Goal: Transaction & Acquisition: Purchase product/service

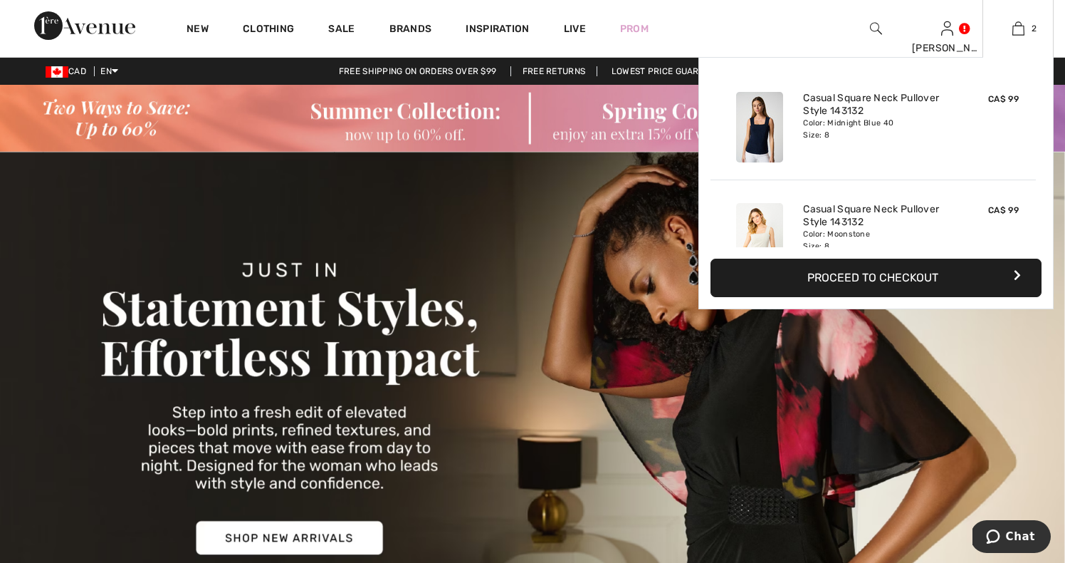
click at [908, 278] on button "Proceed to Checkout" at bounding box center [876, 277] width 331 height 38
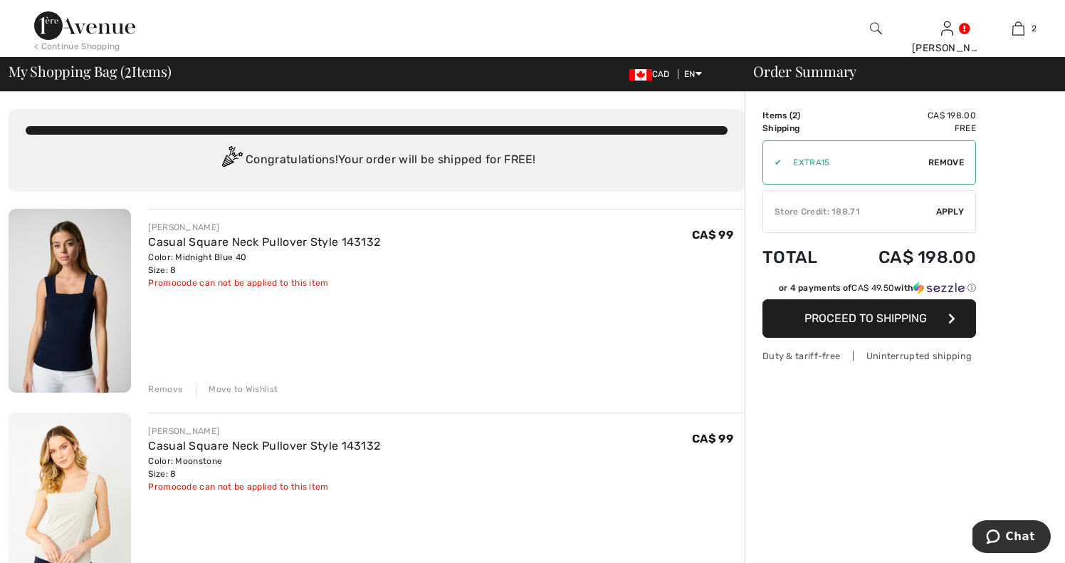
click at [952, 318] on icon "button" at bounding box center [952, 318] width 7 height 11
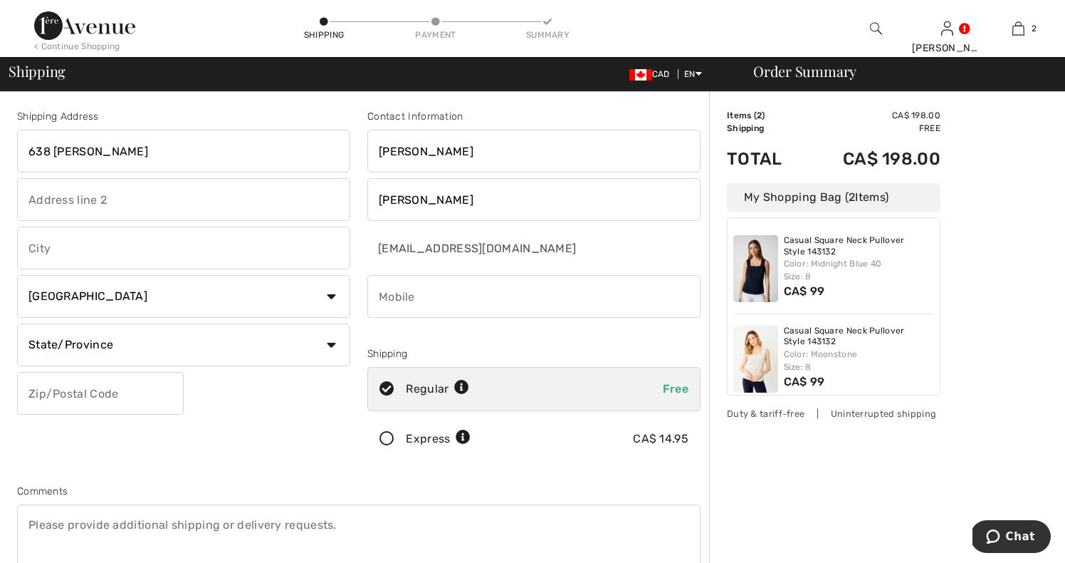
type input "638 Brooker"
type input "638 Brooker Ridge"
type input "Newmarket"
select select "ON"
type input "L3X1V7"
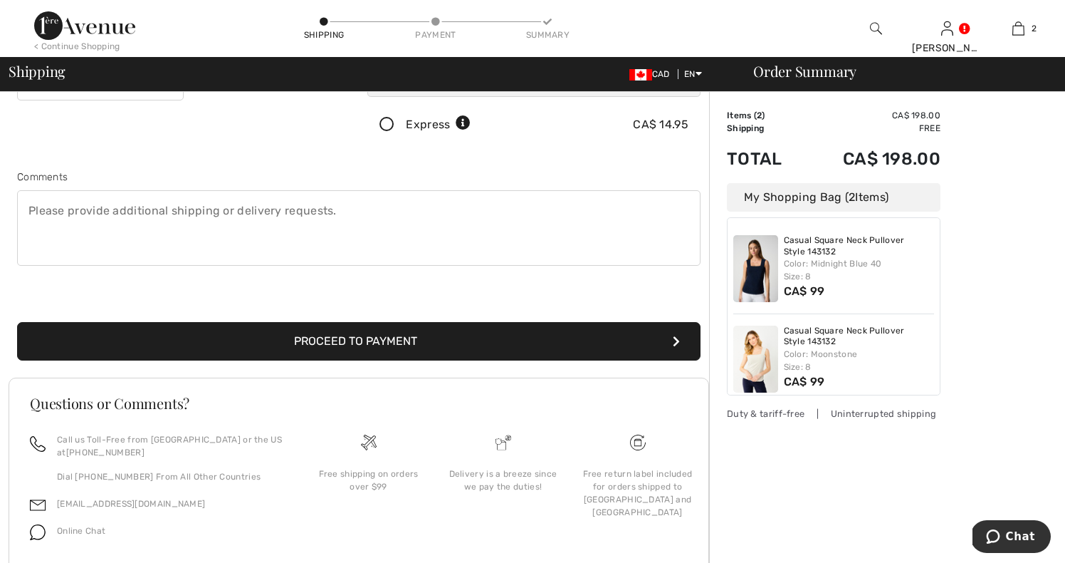
scroll to position [315, 0]
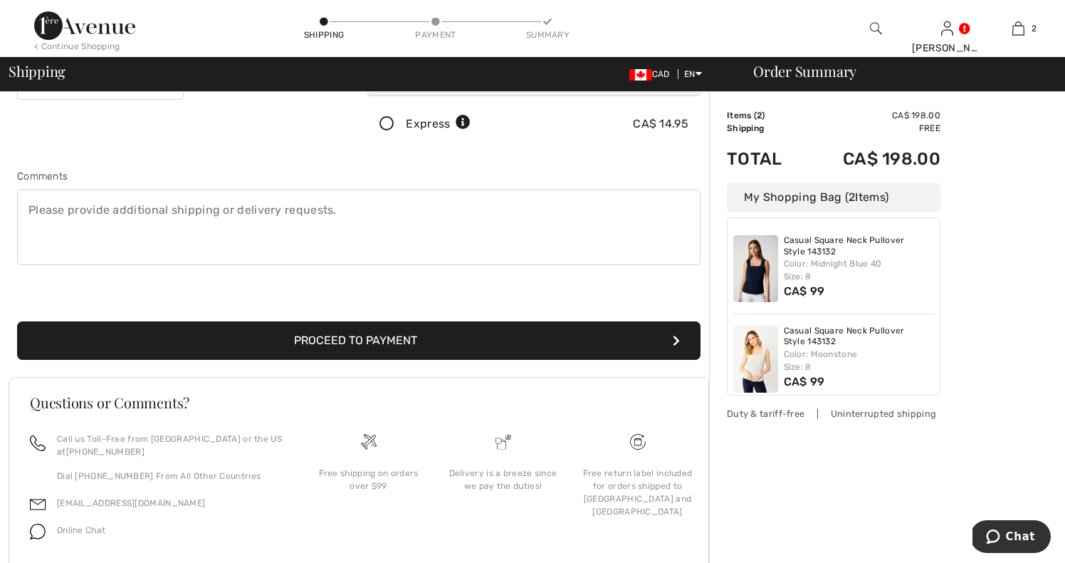
click at [381, 340] on button "Proceed to Payment" at bounding box center [359, 340] width 684 height 38
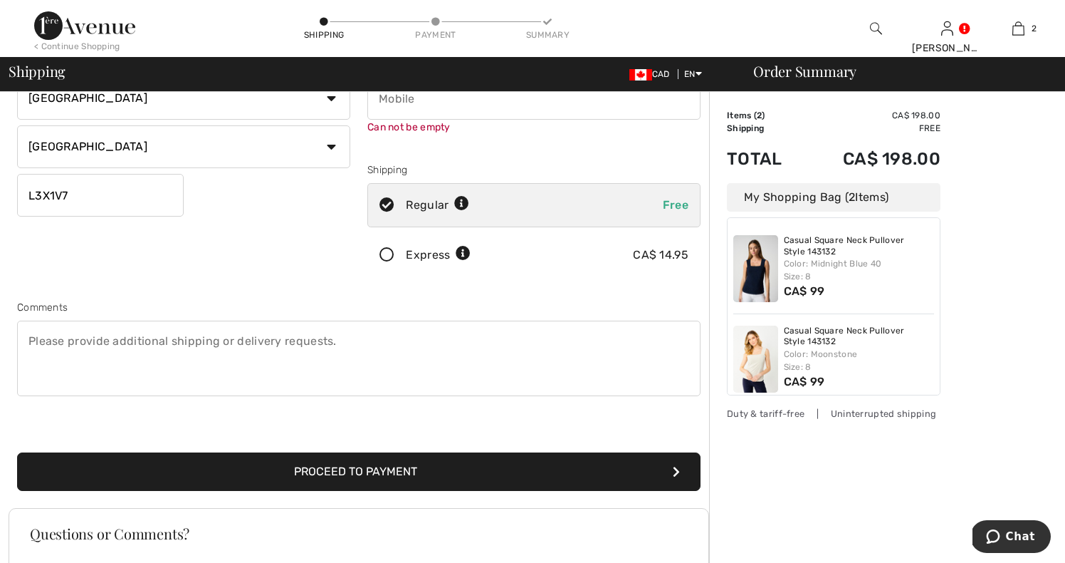
scroll to position [161, 0]
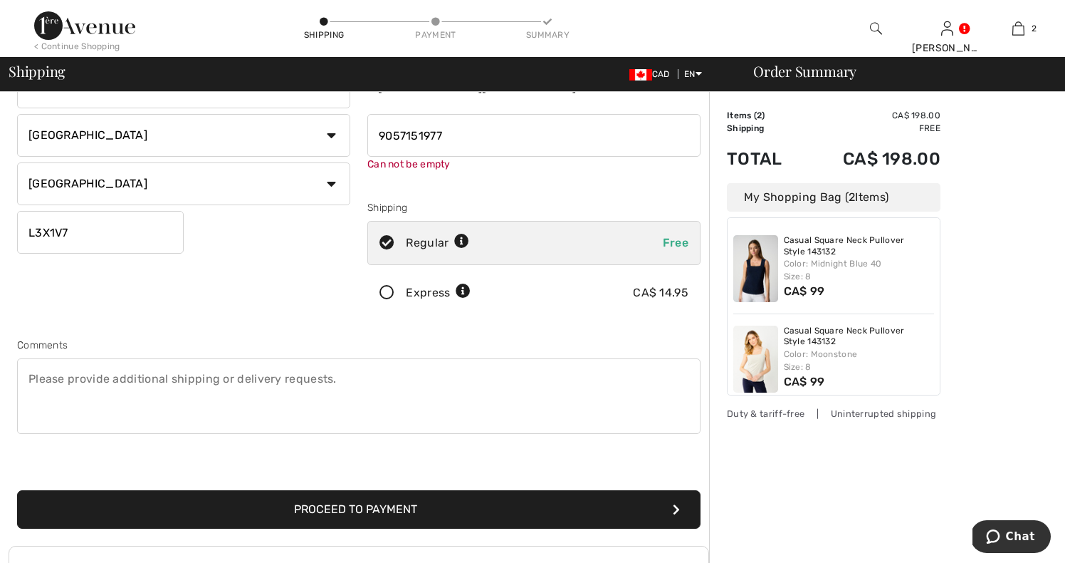
type input "9057151977"
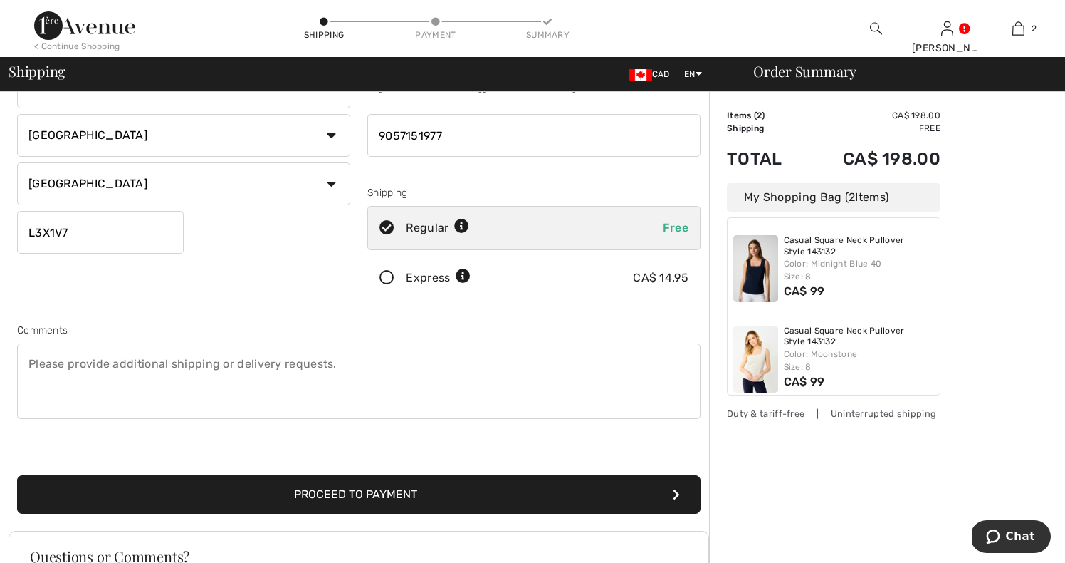
click at [365, 506] on button "Proceed to Payment" at bounding box center [359, 494] width 684 height 38
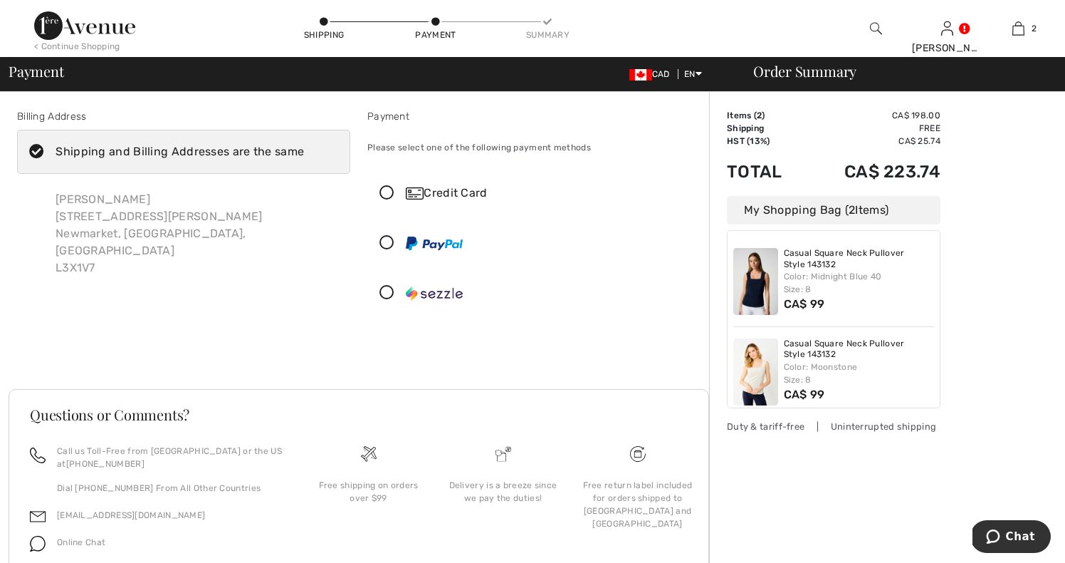
click at [825, 209] on div "My Shopping Bag ( 2 Items)" at bounding box center [834, 210] width 214 height 28
click at [877, 219] on div "My Shopping Bag ( 2 Items)" at bounding box center [834, 210] width 214 height 28
click at [877, 214] on div "My Shopping Bag ( 2 Items)" at bounding box center [834, 210] width 214 height 28
click at [805, 158] on td "CA$ 223.74" at bounding box center [873, 171] width 136 height 48
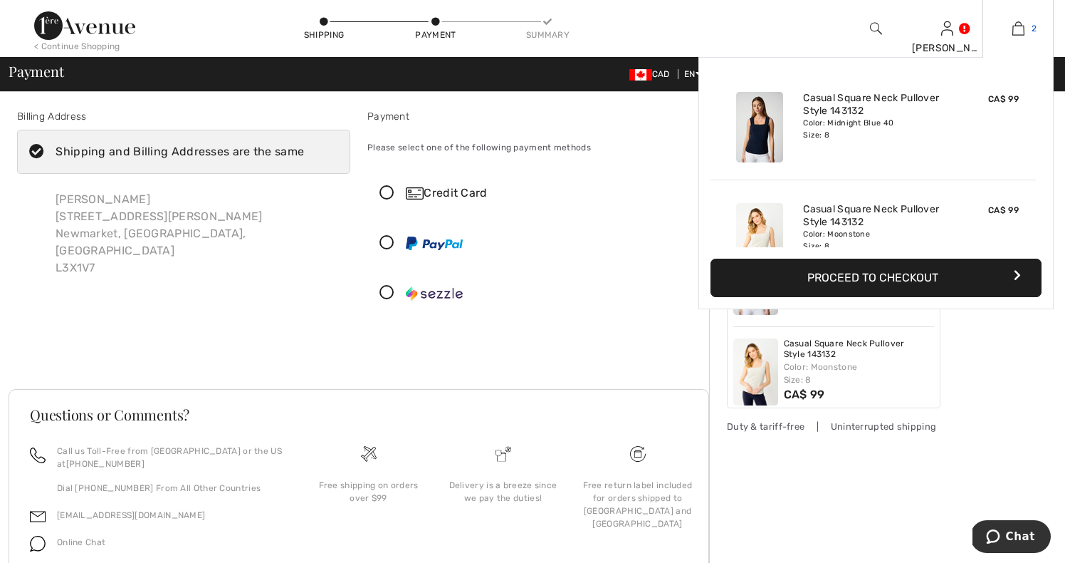
click at [1020, 26] on img at bounding box center [1019, 28] width 12 height 17
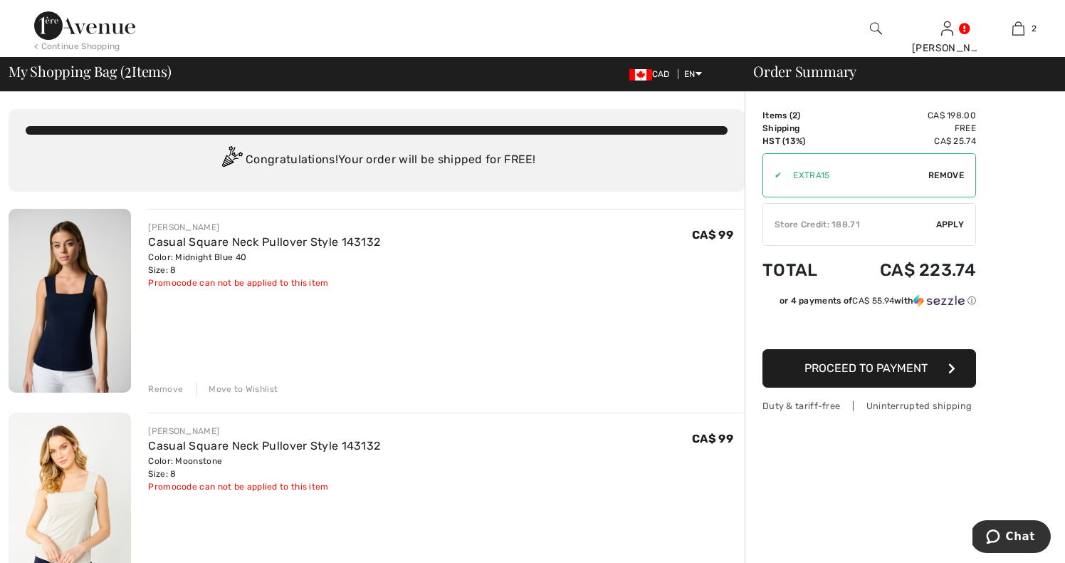
click at [950, 222] on span "Apply" at bounding box center [950, 224] width 28 height 13
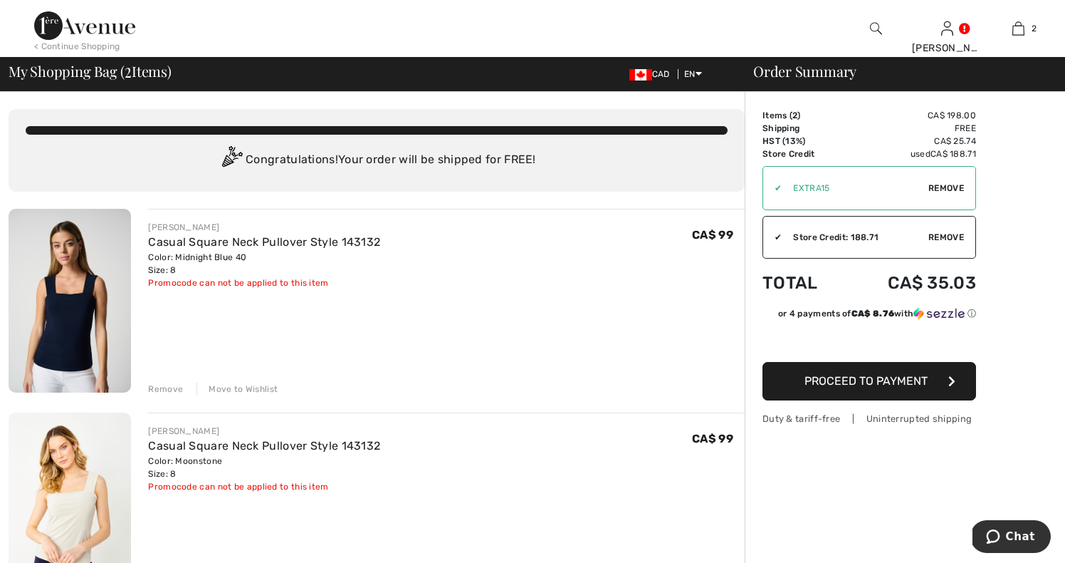
click at [860, 378] on span "Proceed to Payment" at bounding box center [866, 381] width 123 height 14
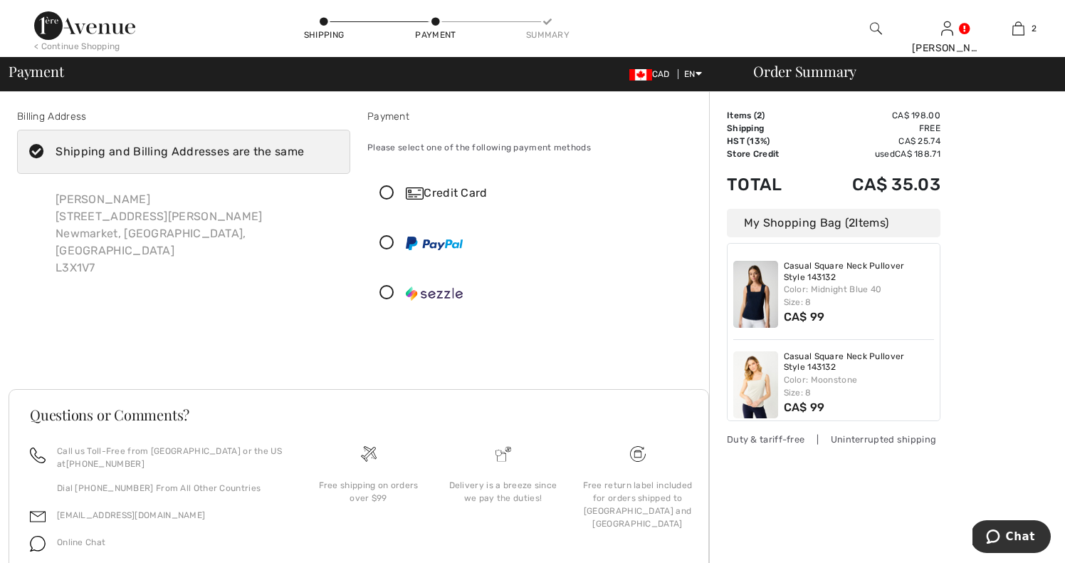
click at [388, 189] on icon at bounding box center [387, 193] width 38 height 15
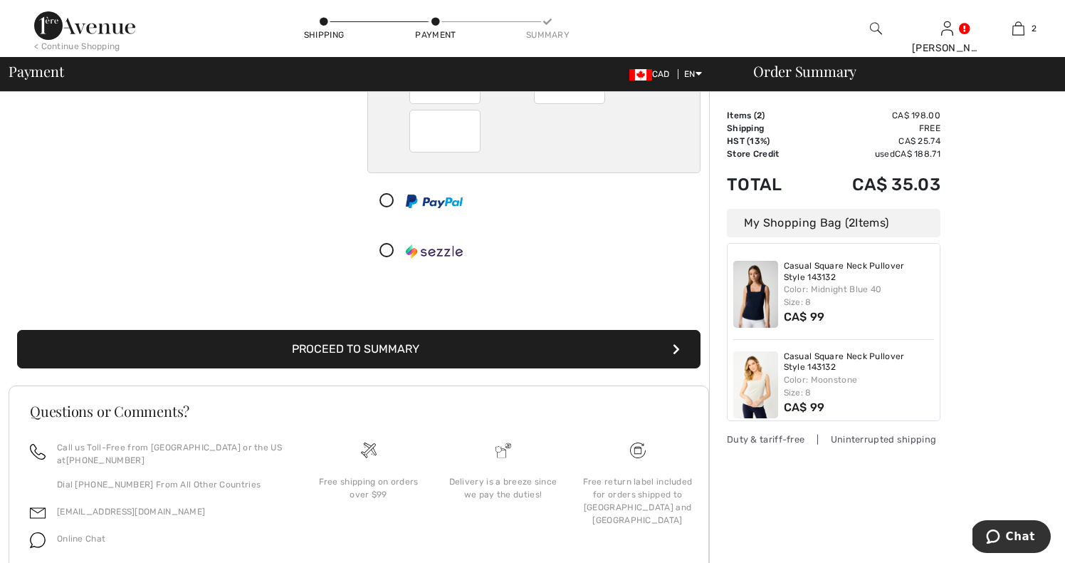
scroll to position [208, 0]
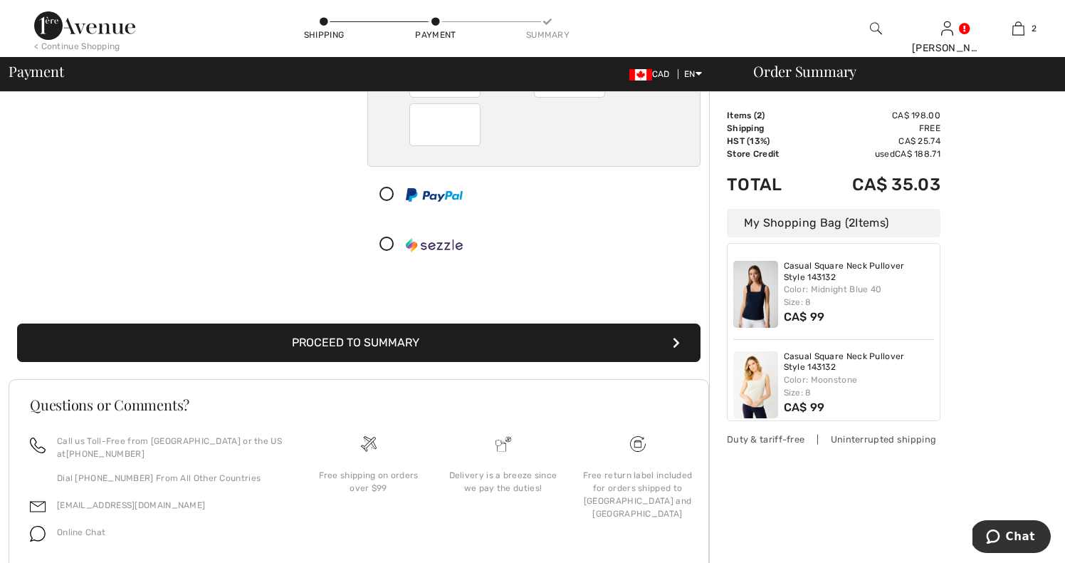
click at [427, 339] on button "Proceed to Summary" at bounding box center [359, 342] width 684 height 38
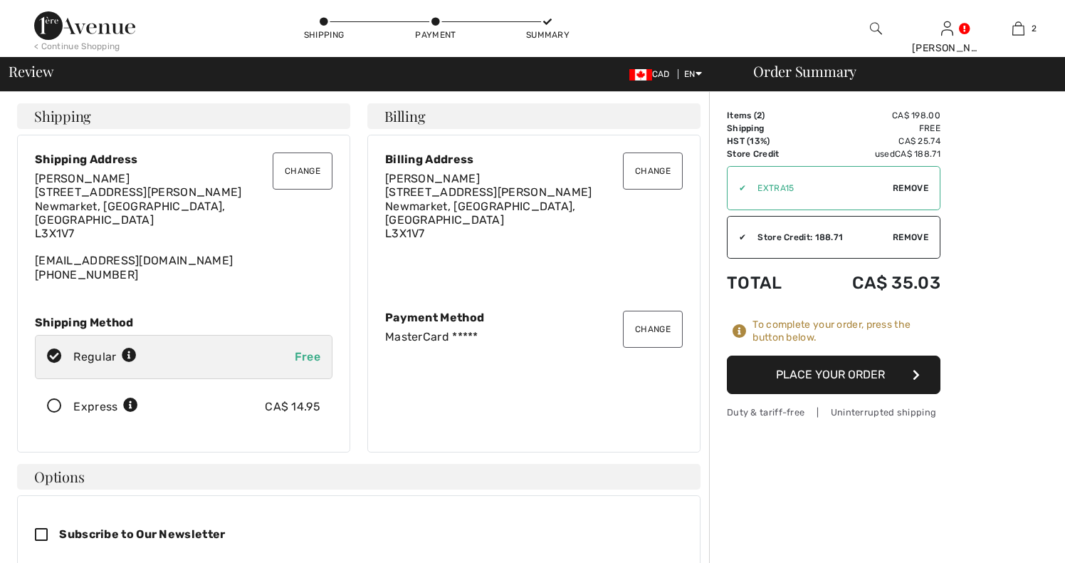
checkbox input "true"
click at [852, 376] on button "Place Your Order" at bounding box center [834, 374] width 214 height 38
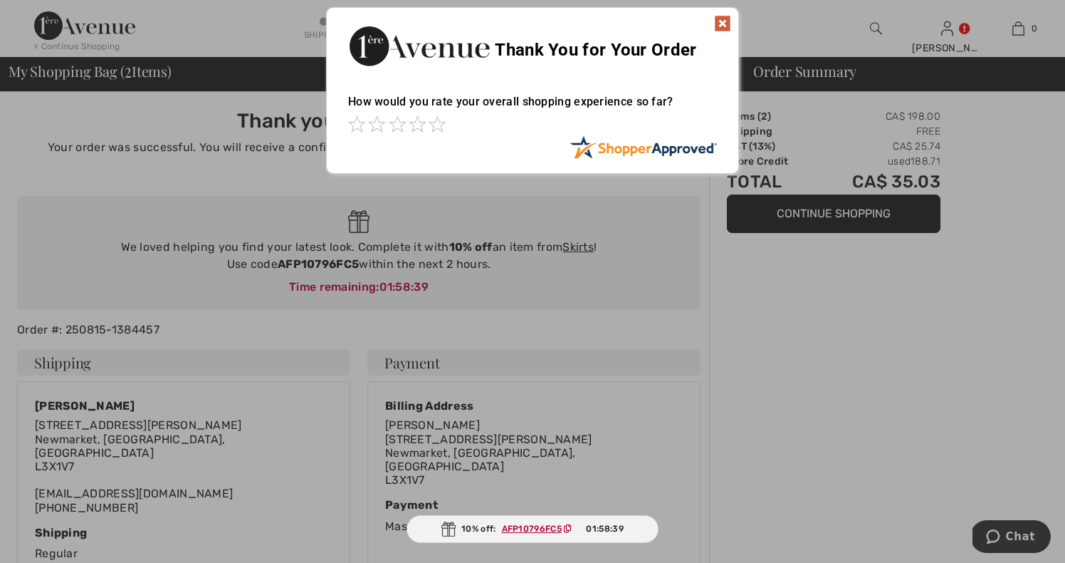
click at [724, 23] on img at bounding box center [722, 23] width 17 height 17
